Goal: Task Accomplishment & Management: Complete application form

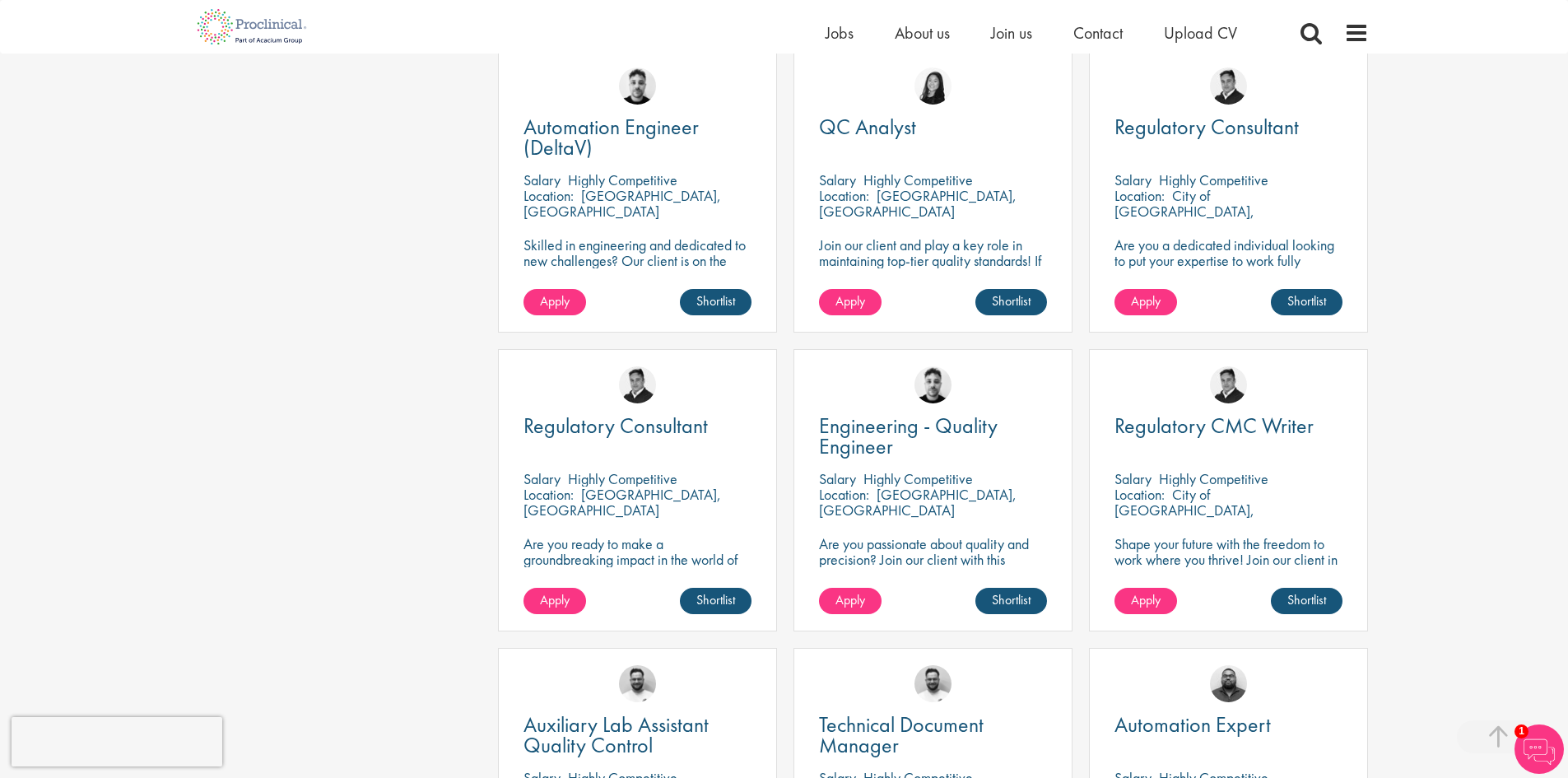
scroll to position [658, 0]
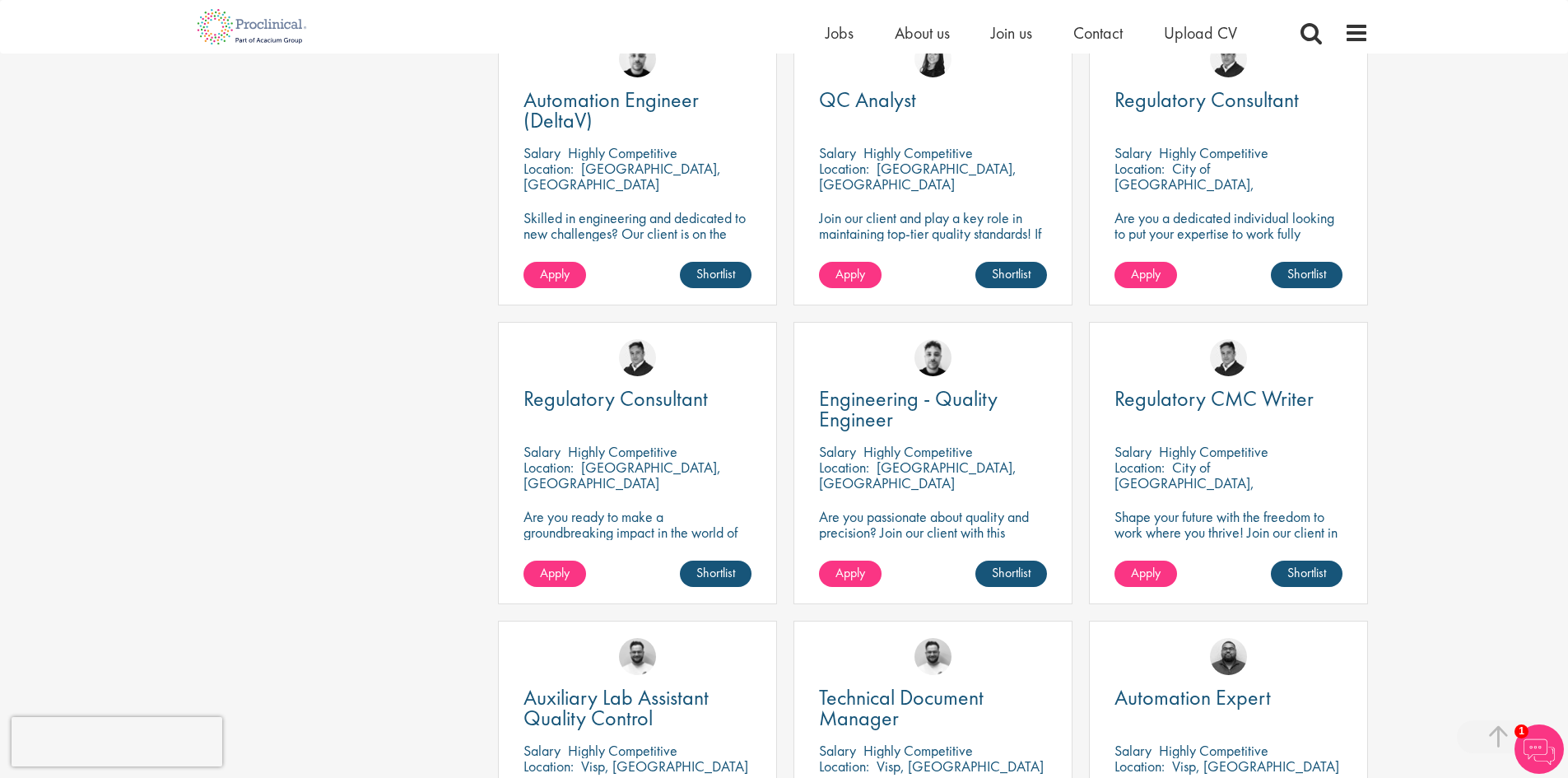
click at [649, 476] on div "Location: Amsterdam, Nederland" at bounding box center [637, 475] width 228 height 33
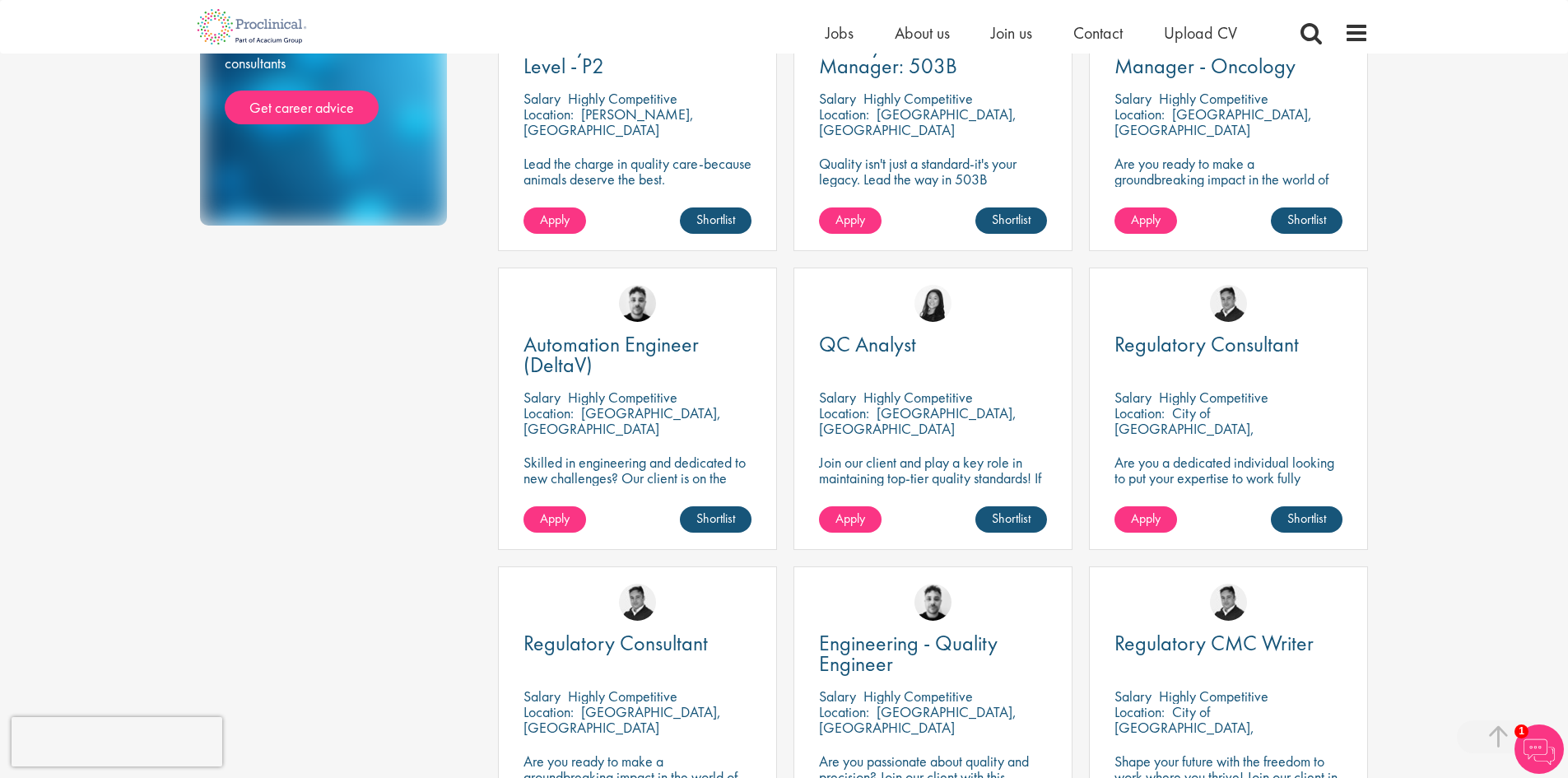
scroll to position [412, 0]
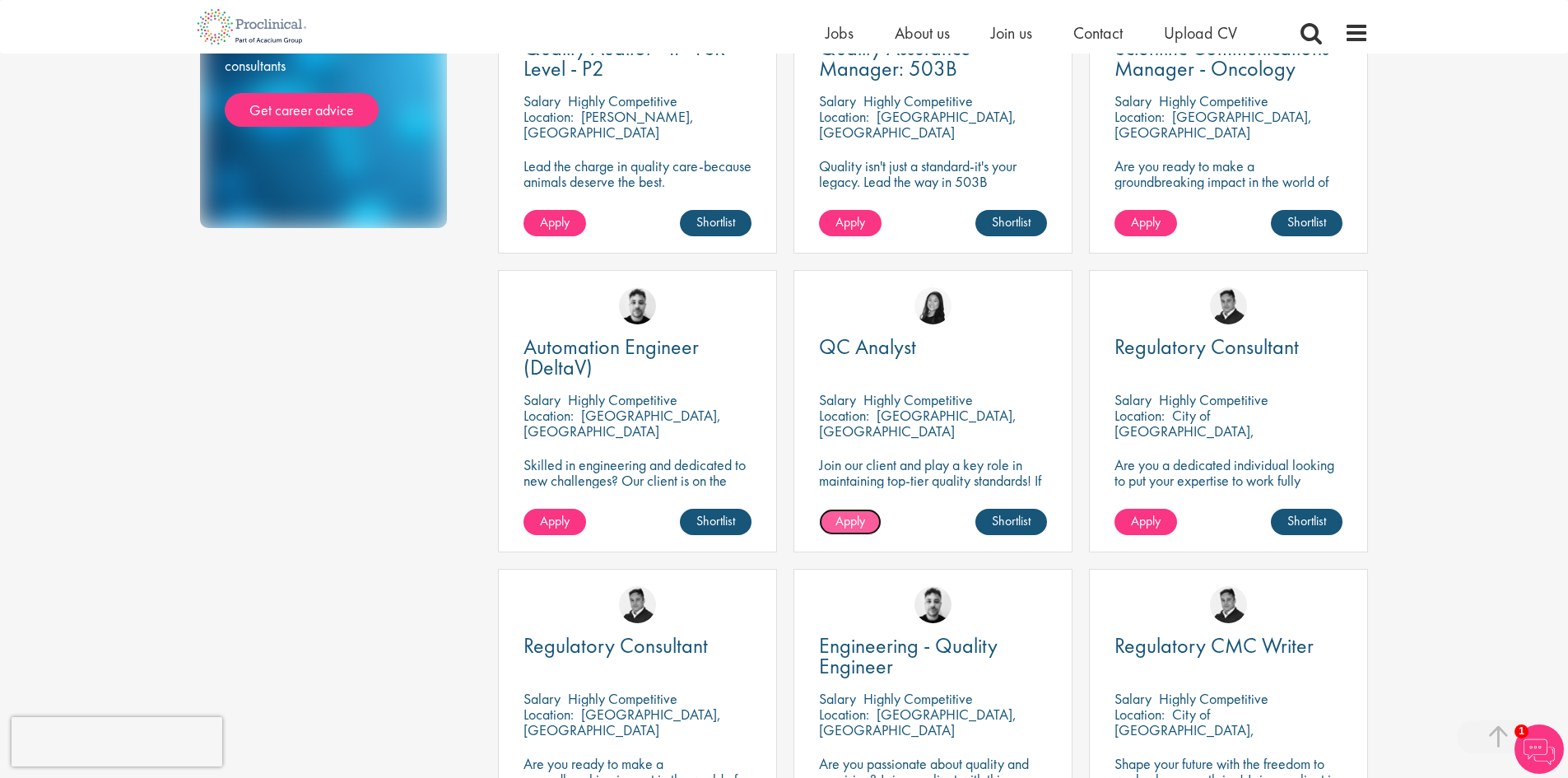
click at [848, 520] on span "Apply" at bounding box center [850, 520] width 30 height 18
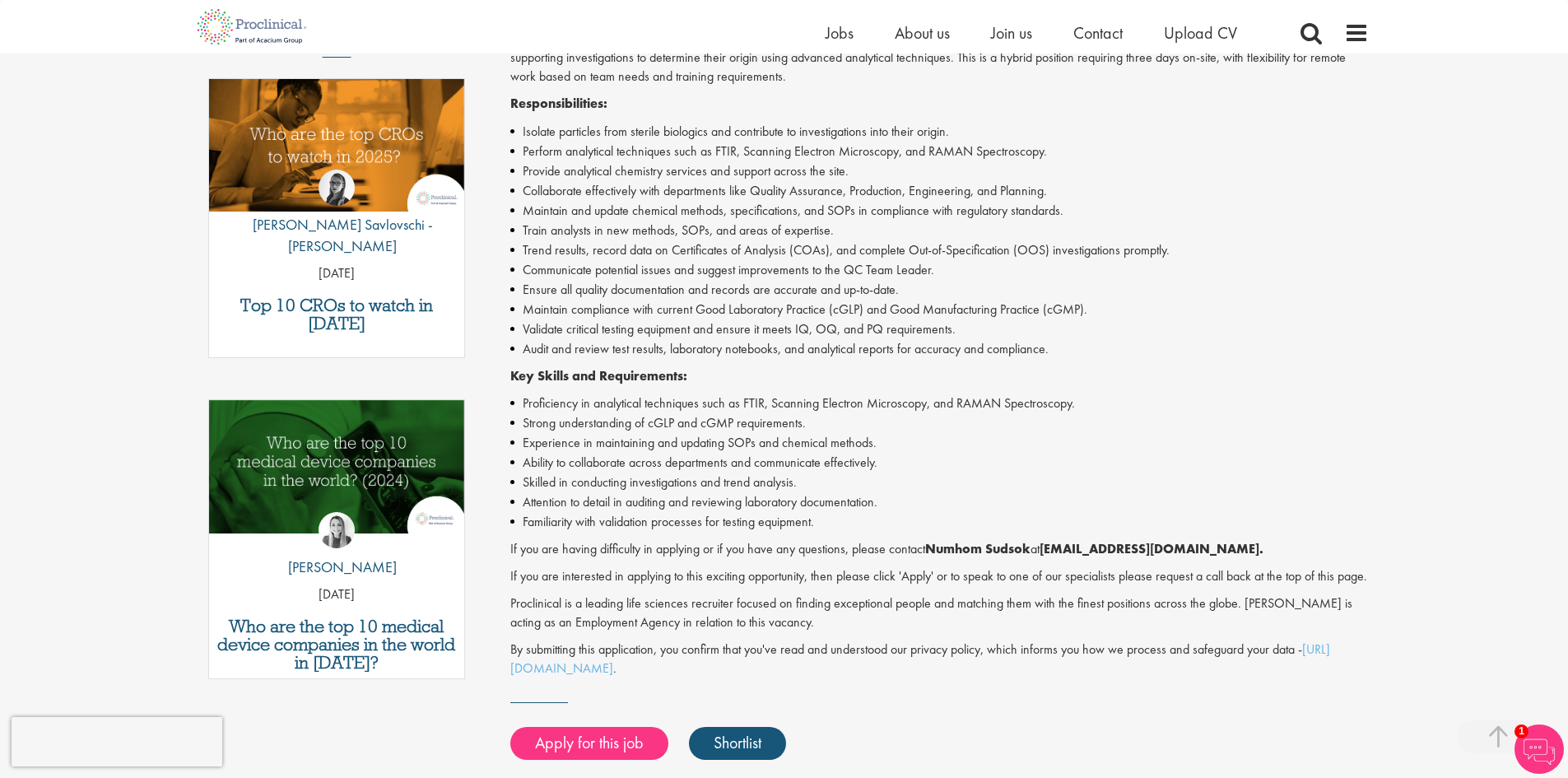
scroll to position [576, 0]
